Goal: Browse casually: Explore the website without a specific task or goal

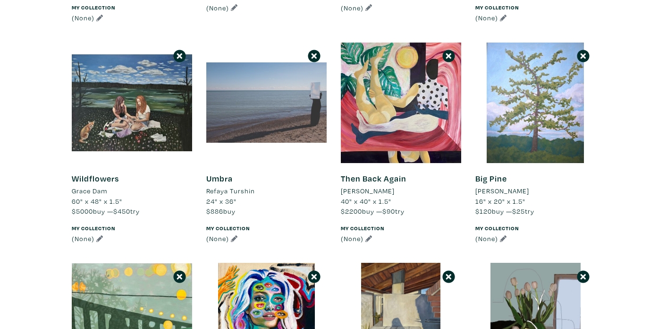
scroll to position [781, 0]
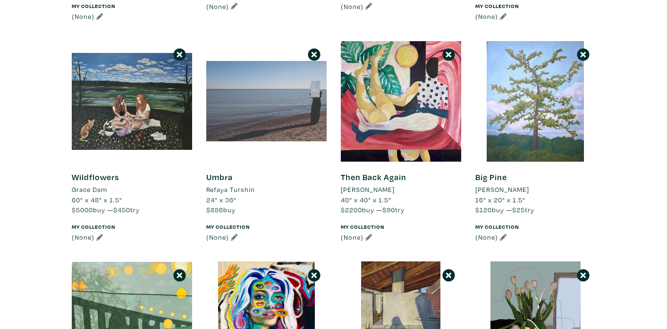
click at [256, 106] on div at bounding box center [266, 101] width 120 height 120
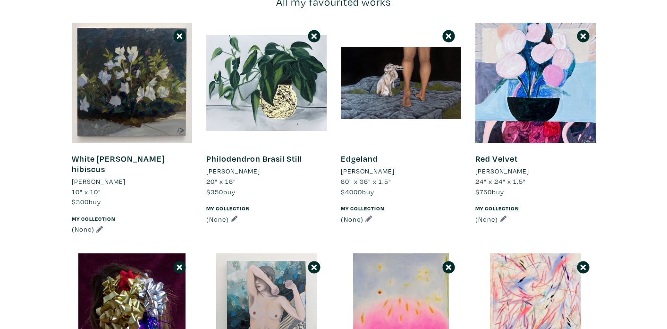
scroll to position [76, 0]
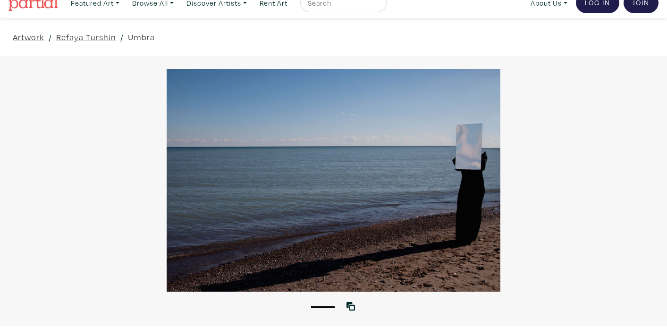
scroll to position [10, 0]
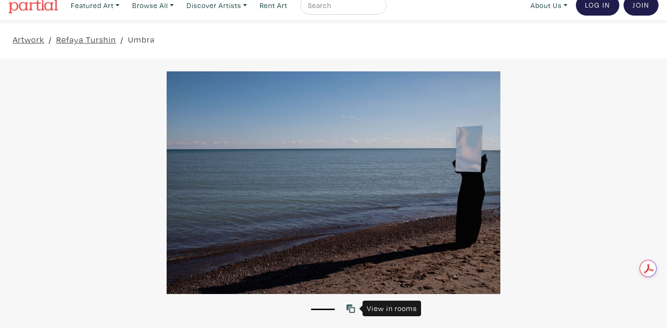
click at [350, 310] on icon at bounding box center [351, 308] width 8 height 8
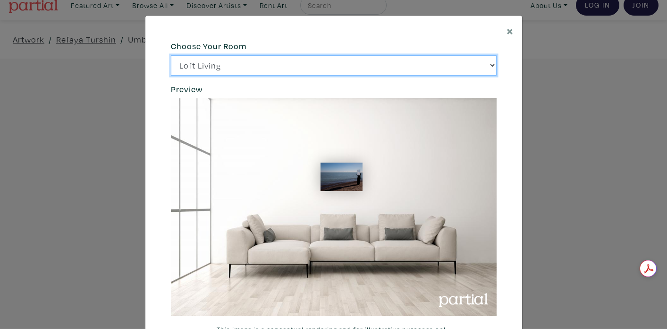
click at [434, 62] on select "Loft Living Bright Bedroom City Office Gallery Space Modern Lounge" at bounding box center [334, 65] width 326 height 20
select select "/thumb/phpThumb.php?src=https%3A%2F%2Flabs.partial.gallery%2Fprojects%2Frenderi…"
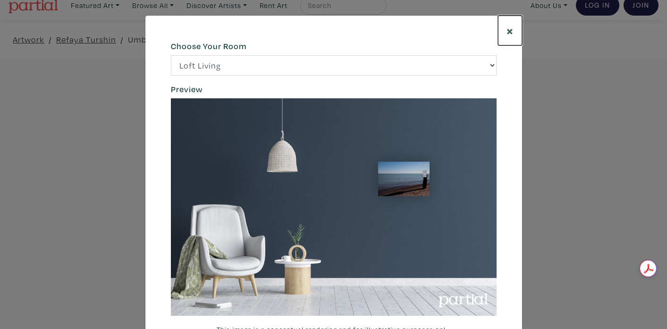
click at [512, 27] on span "×" at bounding box center [510, 30] width 7 height 17
